Goal: Information Seeking & Learning: Find specific fact

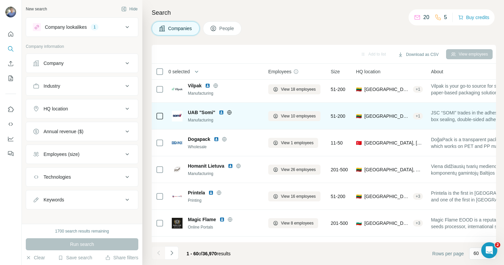
scroll to position [510, 0]
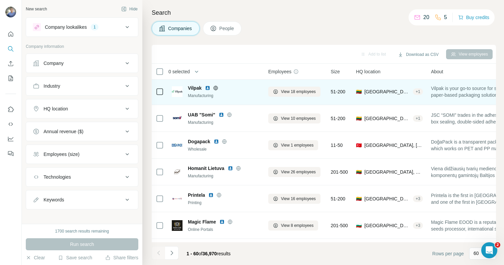
click at [206, 88] on img at bounding box center [207, 87] width 5 height 5
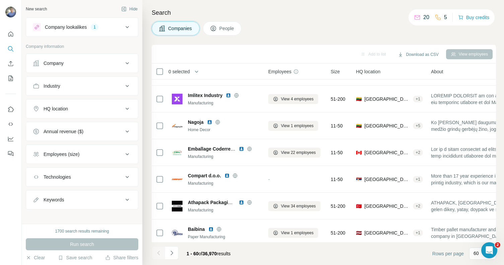
scroll to position [800, 0]
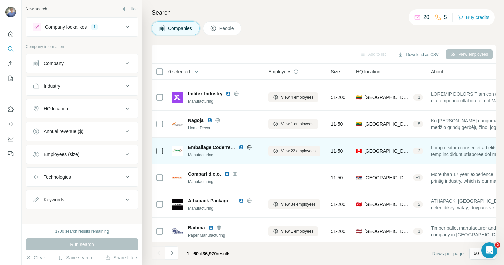
click at [243, 147] on img at bounding box center [241, 147] width 5 height 5
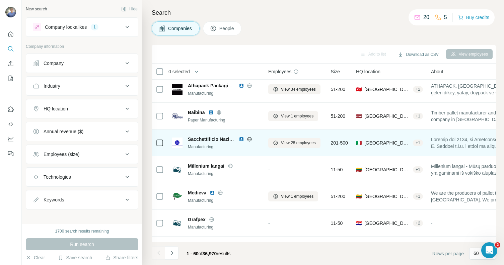
scroll to position [907, 0]
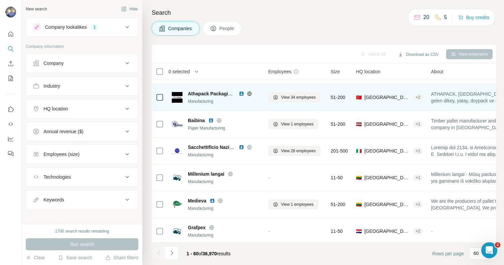
click at [241, 92] on img at bounding box center [241, 93] width 5 height 5
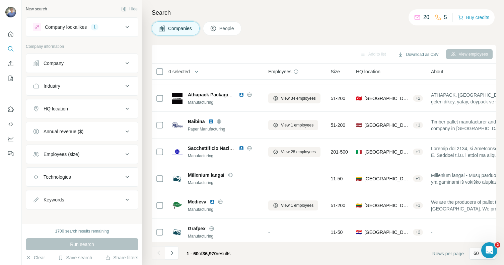
scroll to position [1, 0]
click at [99, 111] on div "HQ location" at bounding box center [78, 107] width 90 height 7
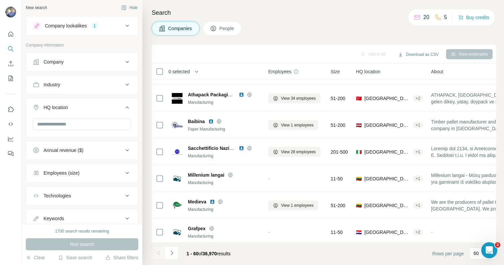
click at [95, 130] on div at bounding box center [82, 124] width 98 height 13
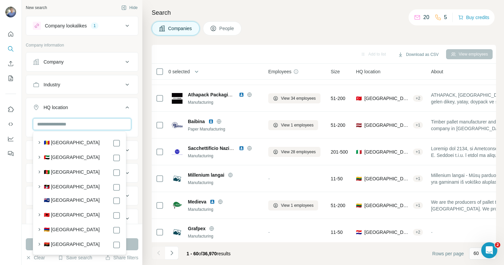
click at [98, 127] on input "text" at bounding box center [82, 124] width 98 height 12
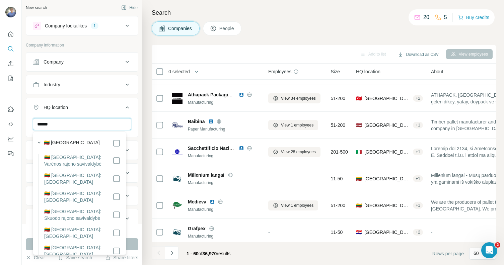
type input "******"
click at [81, 144] on div "🇱🇹 [GEOGRAPHIC_DATA]" at bounding box center [82, 143] width 77 height 8
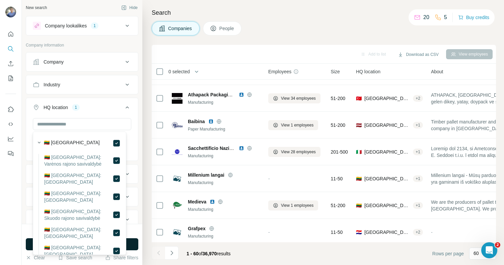
click at [136, 247] on button "Run search" at bounding box center [82, 244] width 113 height 12
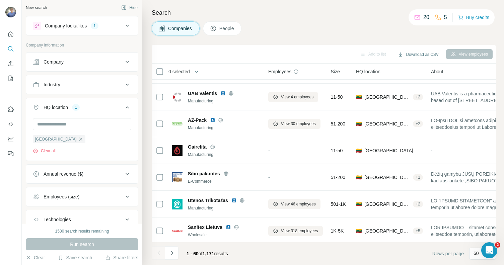
scroll to position [1449, 0]
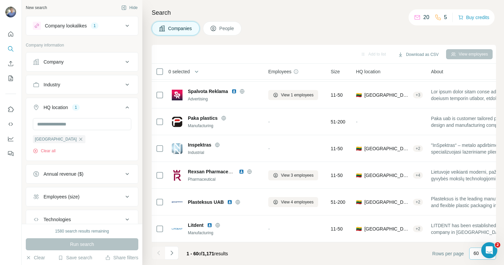
click at [472, 256] on div "60" at bounding box center [482, 254] width 27 height 12
click at [168, 253] on icon "Navigate to next page" at bounding box center [171, 253] width 7 height 7
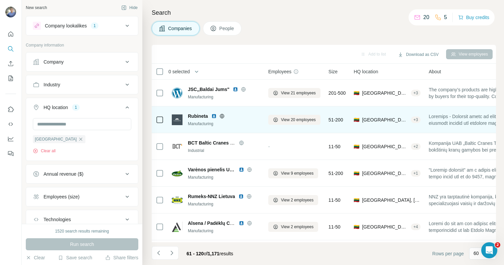
click at [213, 115] on img at bounding box center [213, 116] width 5 height 5
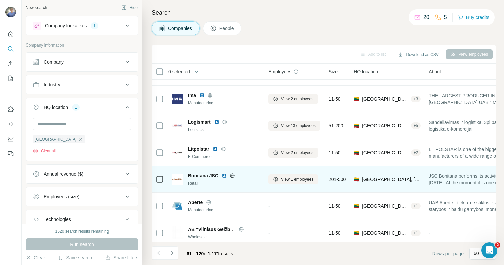
scroll to position [1449, 0]
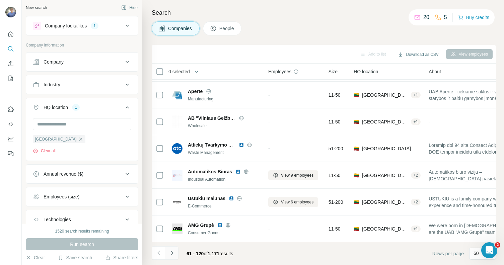
click at [171, 252] on icon "Navigate to next page" at bounding box center [171, 253] width 7 height 7
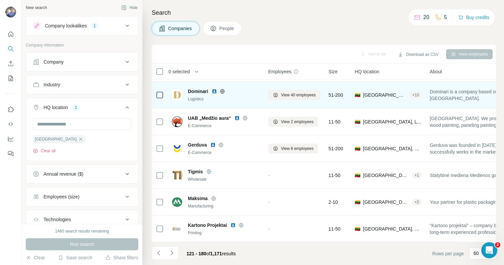
click at [215, 89] on img at bounding box center [214, 91] width 5 height 5
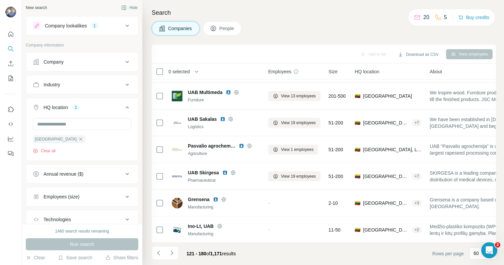
scroll to position [719, 0]
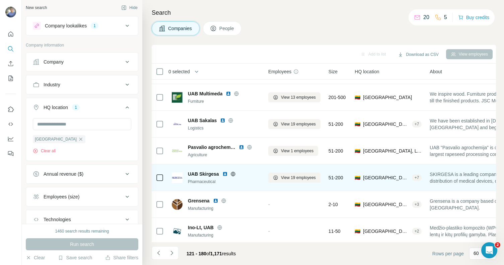
click at [224, 175] on img at bounding box center [224, 173] width 5 height 5
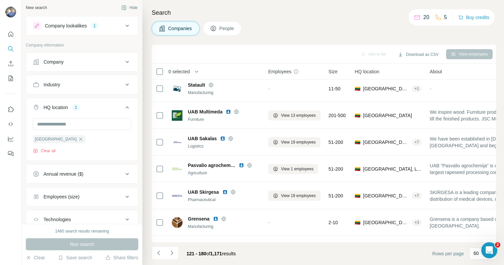
scroll to position [702, 0]
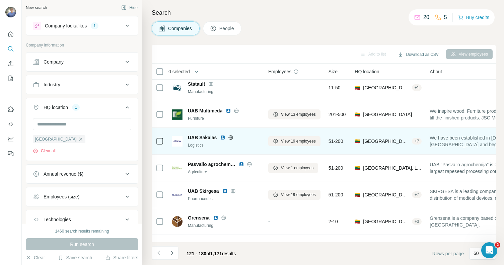
click at [224, 138] on img at bounding box center [222, 137] width 5 height 5
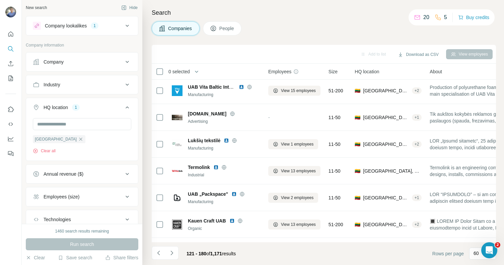
scroll to position [0, 0]
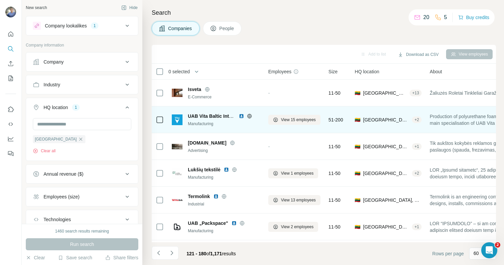
click at [240, 114] on img at bounding box center [241, 116] width 5 height 5
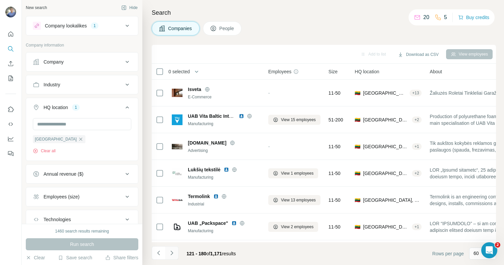
click at [172, 250] on icon "Navigate to next page" at bounding box center [171, 253] width 7 height 7
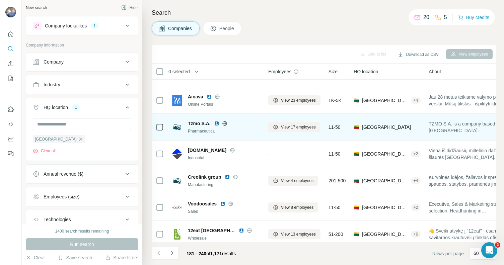
scroll to position [44, 0]
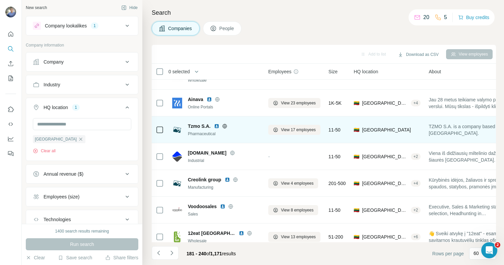
click at [217, 125] on img at bounding box center [216, 126] width 5 height 5
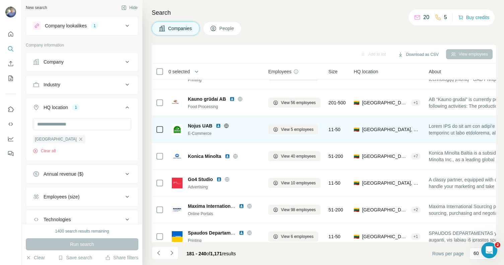
scroll to position [351, 0]
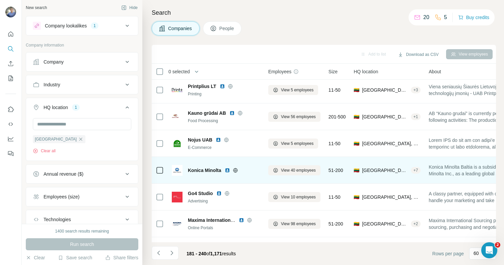
click at [228, 169] on img at bounding box center [227, 170] width 5 height 5
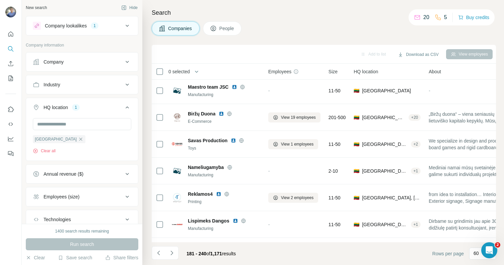
scroll to position [606, 0]
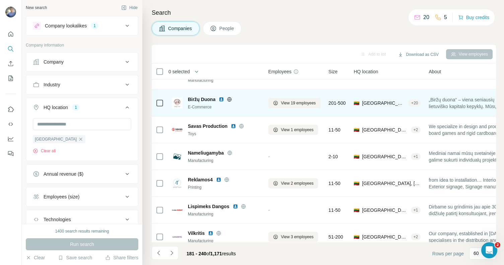
click at [221, 99] on img at bounding box center [221, 99] width 5 height 5
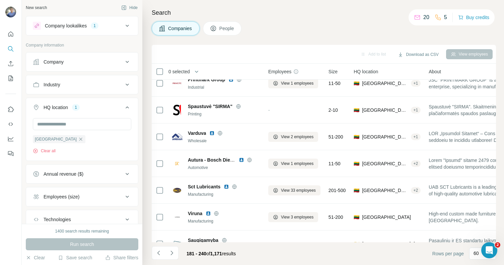
scroll to position [1004, 0]
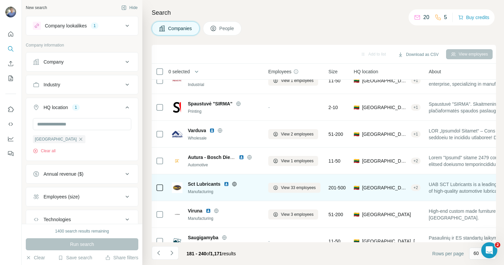
click at [226, 183] on img at bounding box center [226, 184] width 5 height 5
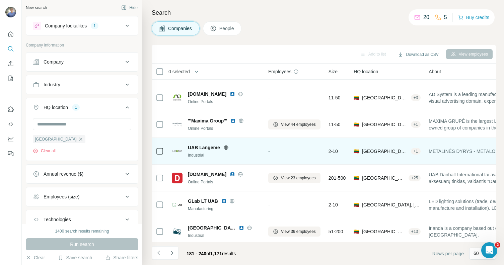
scroll to position [1449, 0]
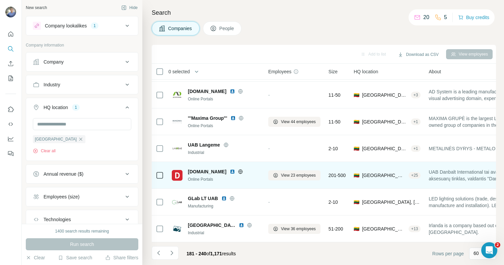
click at [230, 169] on img at bounding box center [232, 171] width 5 height 5
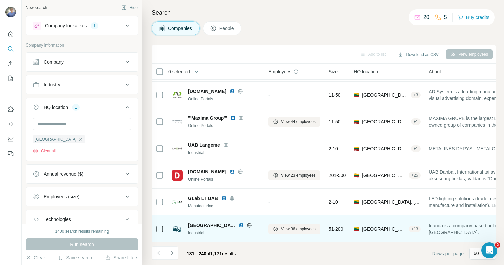
click at [239, 223] on img at bounding box center [241, 225] width 5 height 5
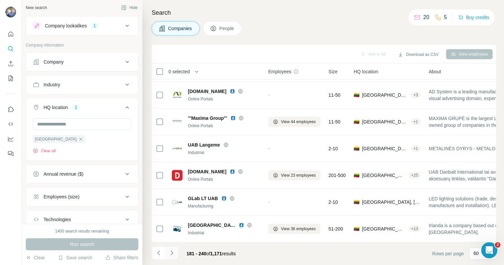
click at [169, 252] on icon "Navigate to next page" at bounding box center [171, 253] width 7 height 7
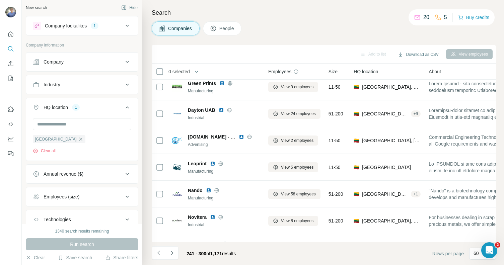
scroll to position [1238, 0]
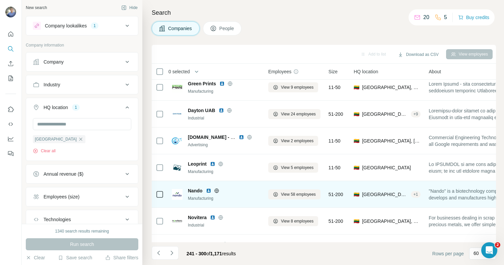
click at [209, 190] on img at bounding box center [208, 190] width 5 height 5
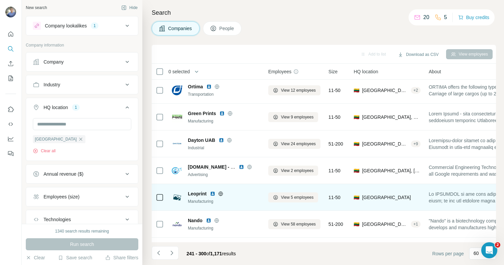
scroll to position [1193, 0]
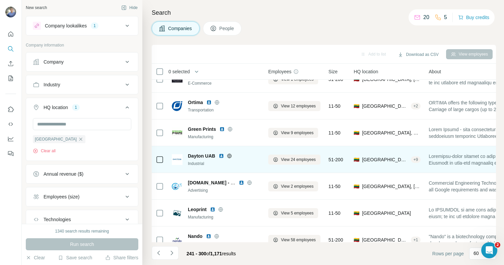
click at [221, 156] on img at bounding box center [221, 155] width 5 height 5
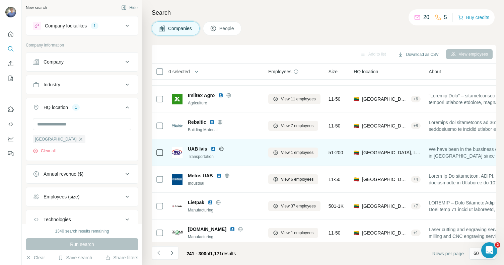
scroll to position [0, 0]
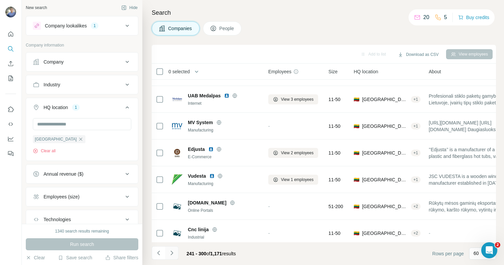
click at [175, 252] on button "Navigate to next page" at bounding box center [171, 253] width 13 height 13
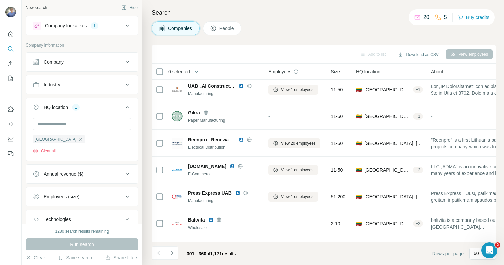
scroll to position [1157, 0]
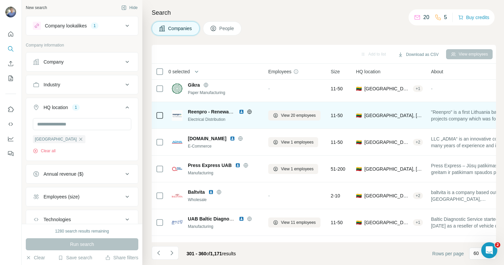
click at [241, 111] on img at bounding box center [241, 111] width 5 height 5
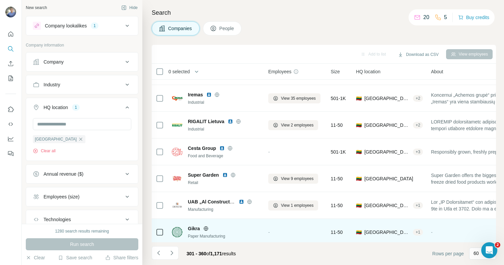
scroll to position [963, 0]
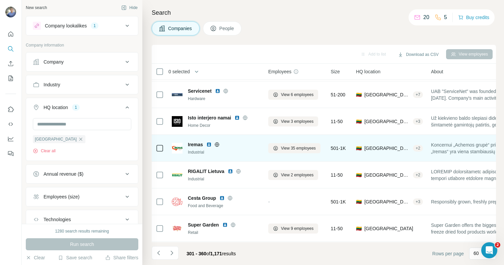
click at [210, 143] on img at bounding box center [208, 144] width 5 height 5
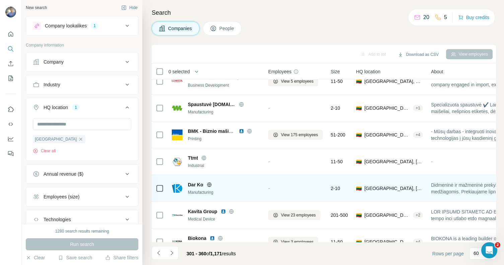
scroll to position [703, 0]
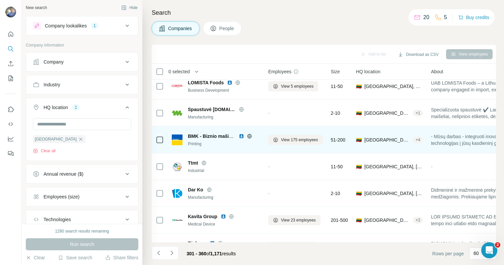
click at [240, 136] on img at bounding box center [241, 136] width 5 height 5
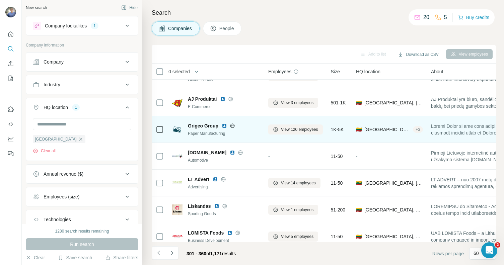
scroll to position [551, 0]
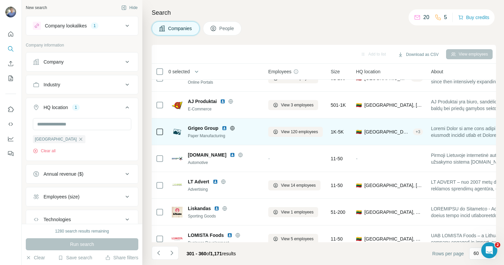
click at [225, 128] on img at bounding box center [224, 128] width 5 height 5
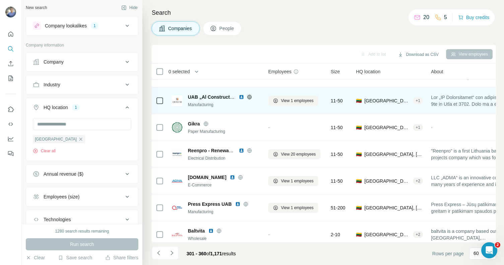
scroll to position [1449, 0]
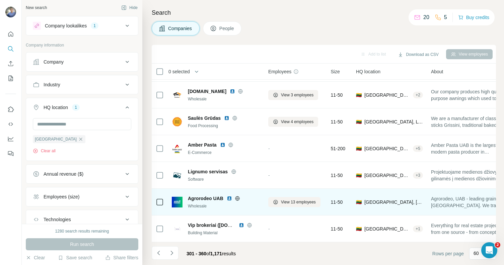
click at [228, 196] on img at bounding box center [229, 198] width 5 height 5
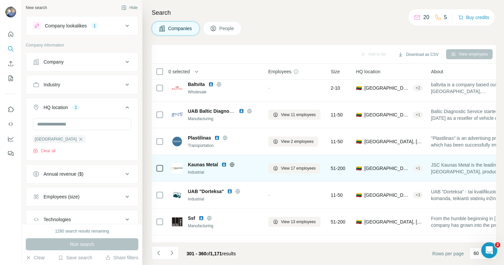
scroll to position [1261, 0]
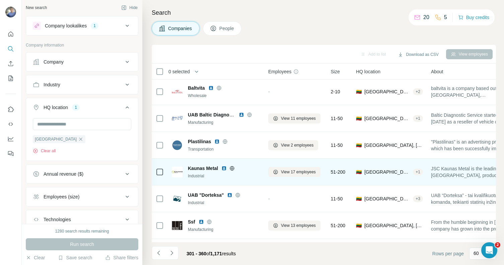
click at [223, 168] on img at bounding box center [223, 168] width 5 height 5
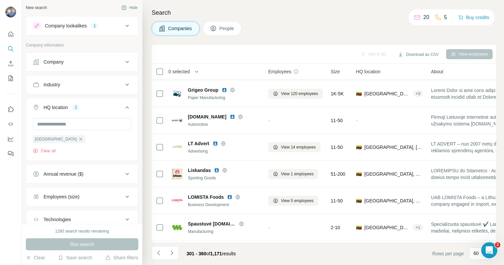
scroll to position [552, 0]
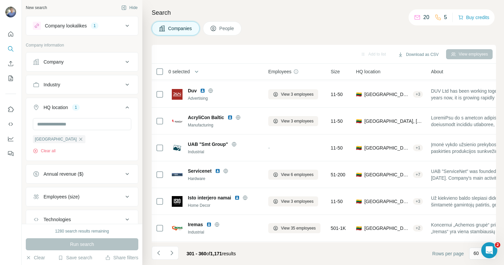
click at [170, 250] on icon "Navigate to next page" at bounding box center [171, 253] width 7 height 7
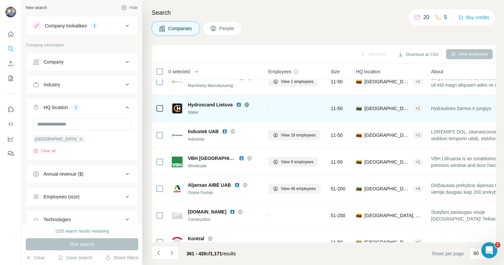
scroll to position [949, 0]
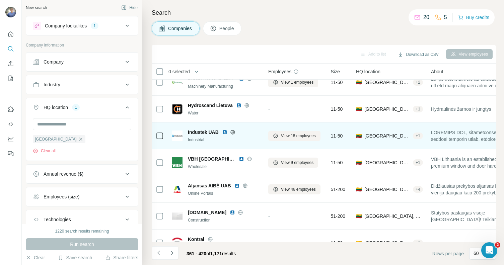
click at [224, 130] on img at bounding box center [224, 132] width 5 height 5
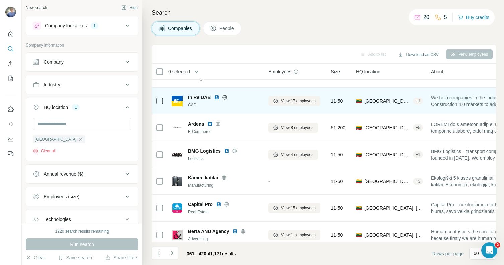
scroll to position [1218, 0]
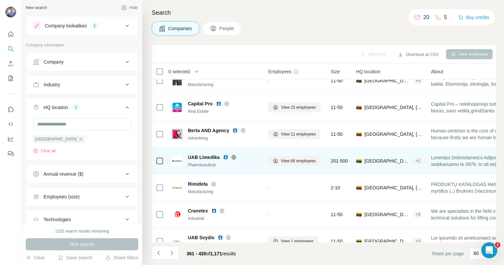
click at [224, 157] on img at bounding box center [225, 157] width 5 height 5
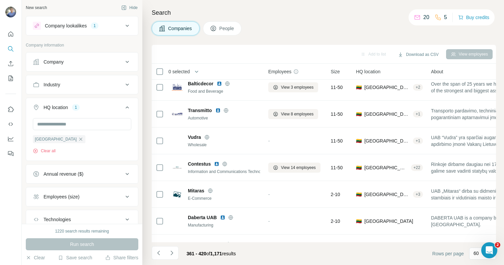
scroll to position [1449, 0]
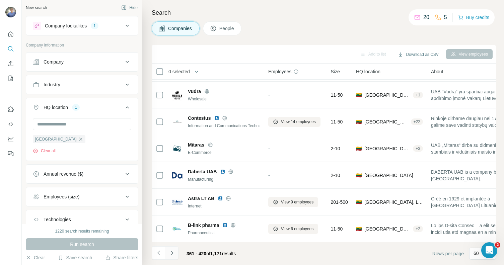
click at [175, 254] on icon "Navigate to next page" at bounding box center [171, 253] width 7 height 7
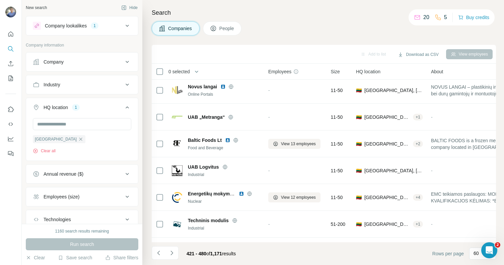
scroll to position [565, 0]
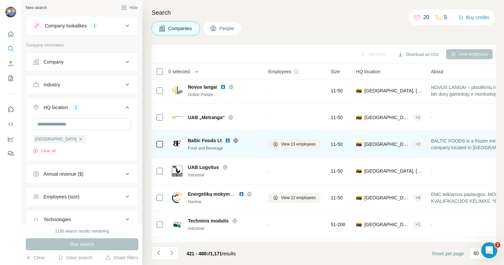
click at [228, 141] on img at bounding box center [227, 140] width 5 height 5
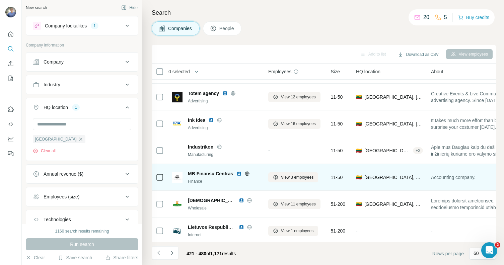
scroll to position [347, 0]
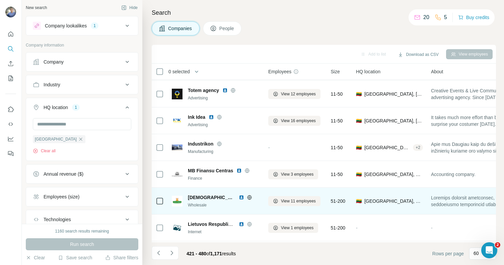
click at [239, 195] on img at bounding box center [241, 197] width 5 height 5
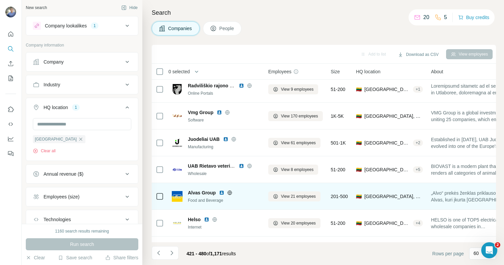
scroll to position [0, 0]
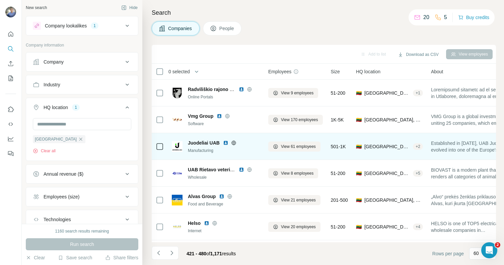
click at [225, 142] on img at bounding box center [225, 142] width 5 height 5
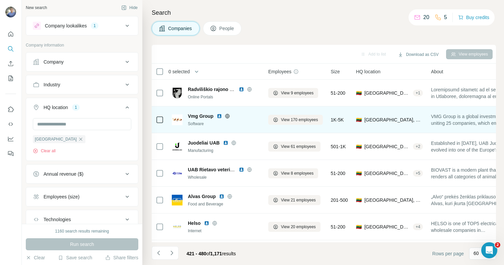
click at [218, 114] on img at bounding box center [219, 116] width 5 height 5
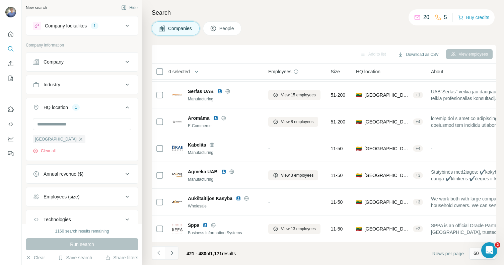
click at [177, 255] on button "Navigate to next page" at bounding box center [171, 253] width 13 height 13
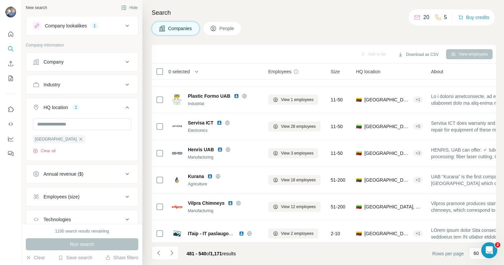
scroll to position [850, 0]
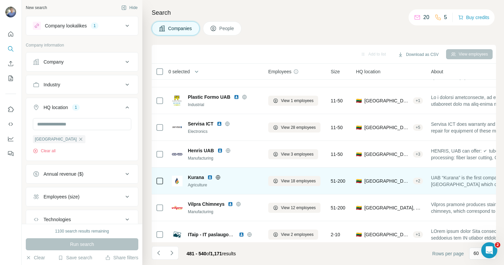
click at [209, 178] on img at bounding box center [209, 177] width 5 height 5
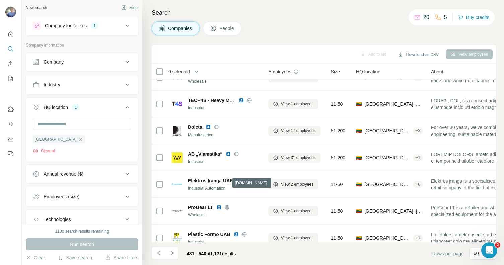
scroll to position [694, 0]
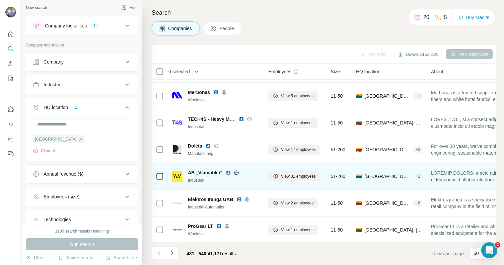
click at [226, 172] on img at bounding box center [228, 172] width 5 height 5
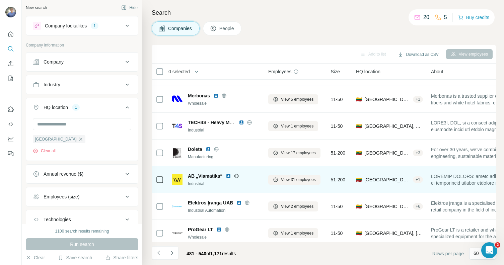
scroll to position [656, 0]
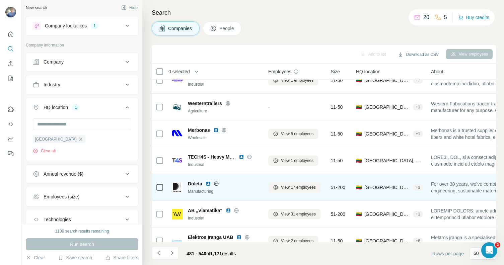
click at [209, 185] on img at bounding box center [208, 183] width 5 height 5
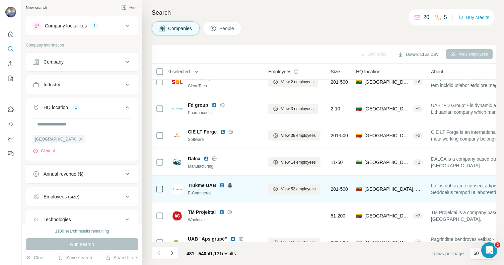
scroll to position [278, 0]
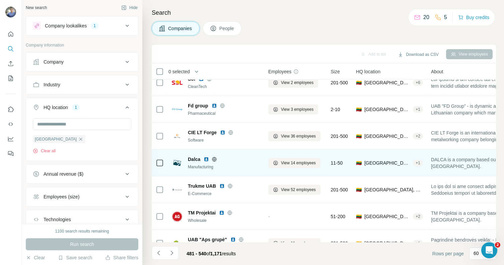
click at [206, 160] on img at bounding box center [206, 159] width 5 height 5
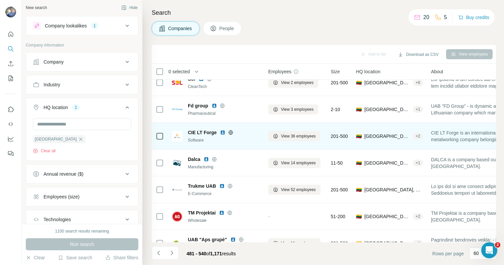
click at [222, 132] on img at bounding box center [222, 132] width 5 height 5
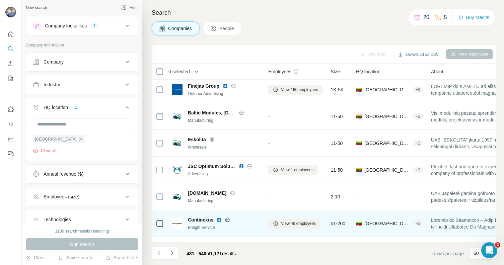
scroll to position [0, 0]
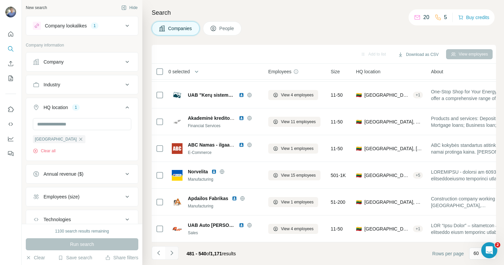
click at [176, 252] on button "Navigate to next page" at bounding box center [171, 253] width 13 height 13
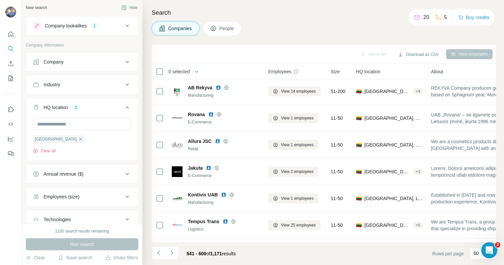
scroll to position [1449, 0]
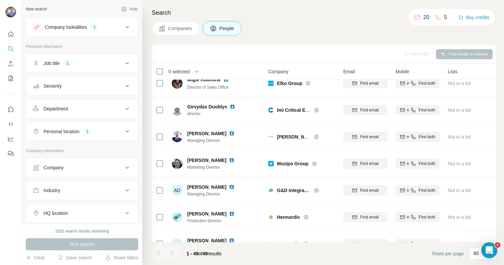
scroll to position [1154, 0]
